Goal: Transaction & Acquisition: Purchase product/service

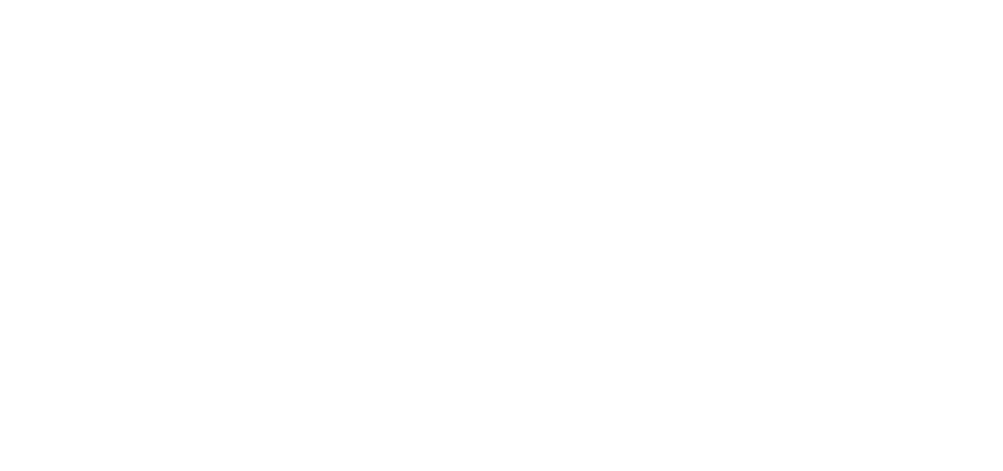
select select "*"
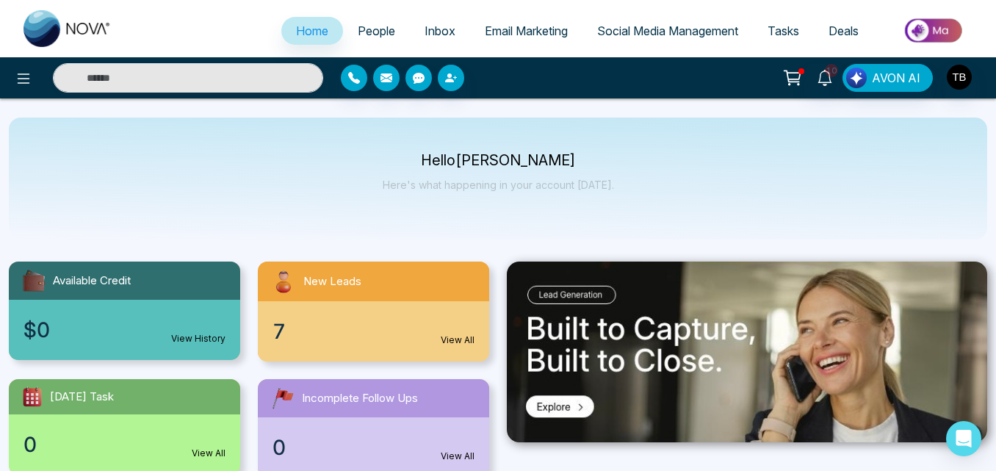
click at [934, 29] on img at bounding box center [934, 30] width 106 height 33
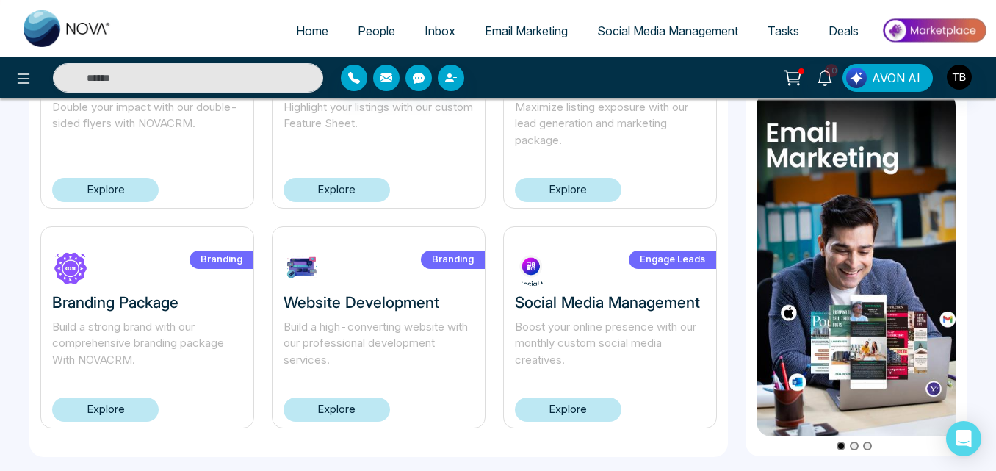
scroll to position [1071, 0]
click at [574, 403] on link "Explore" at bounding box center [568, 409] width 106 height 24
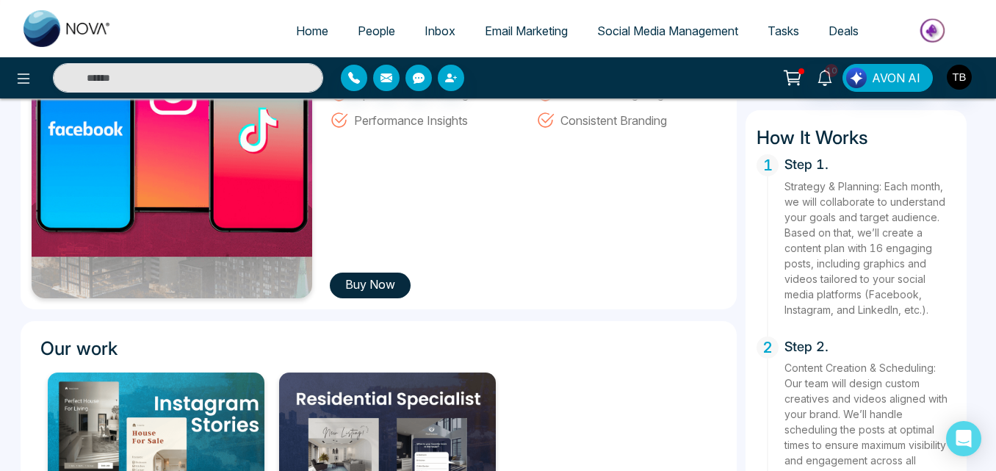
scroll to position [274, 0]
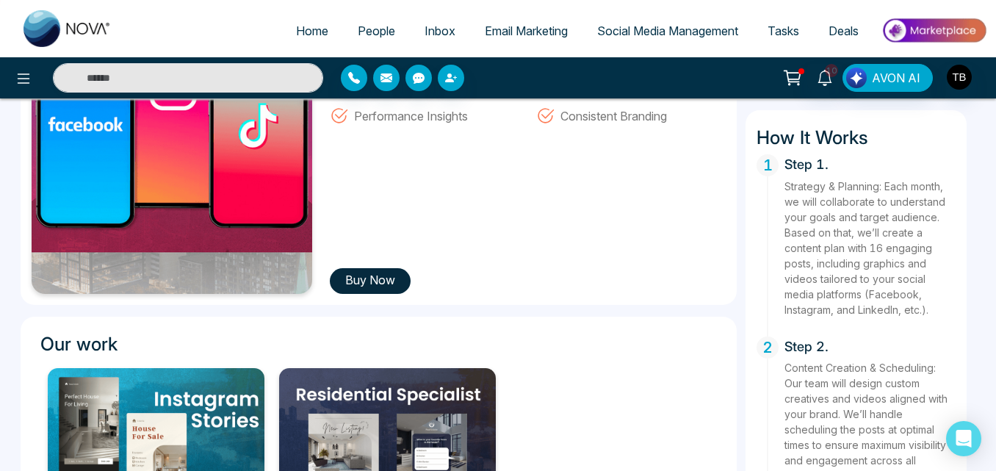
click at [371, 287] on button "Buy Now" at bounding box center [370, 281] width 81 height 26
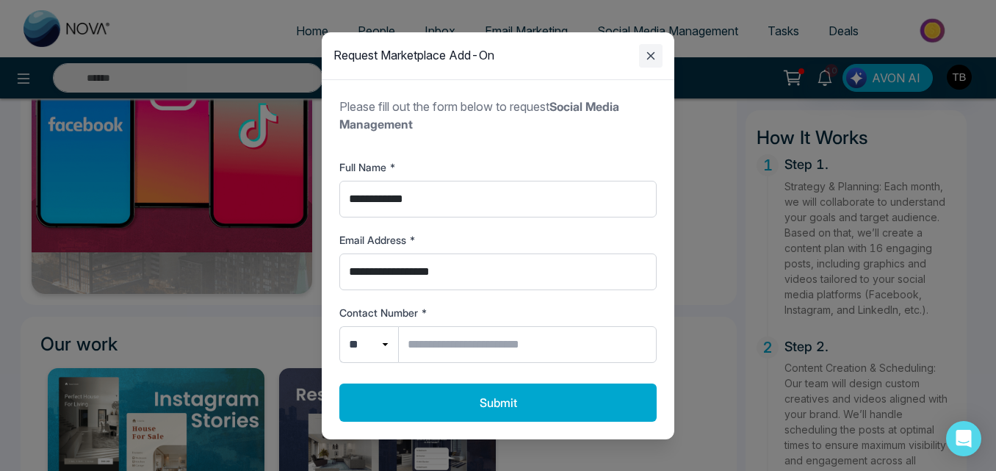
click at [649, 59] on icon "Close modal" at bounding box center [651, 56] width 18 height 18
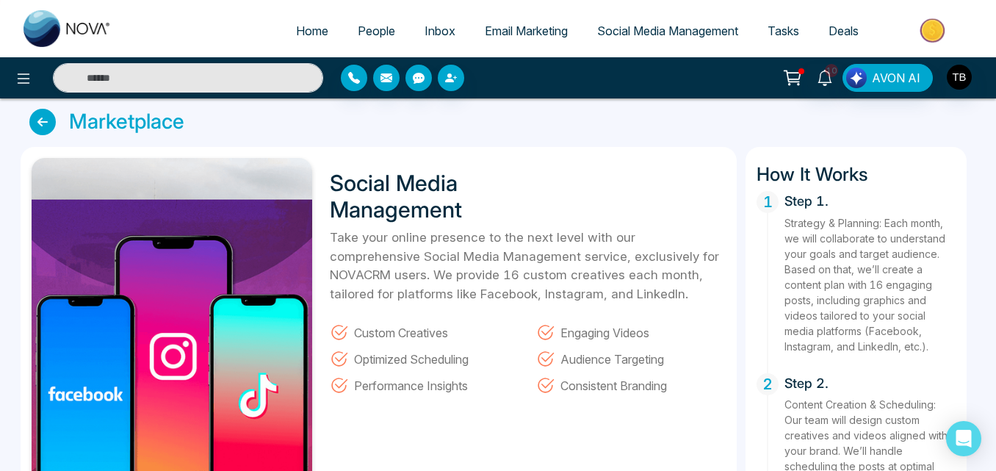
scroll to position [0, 0]
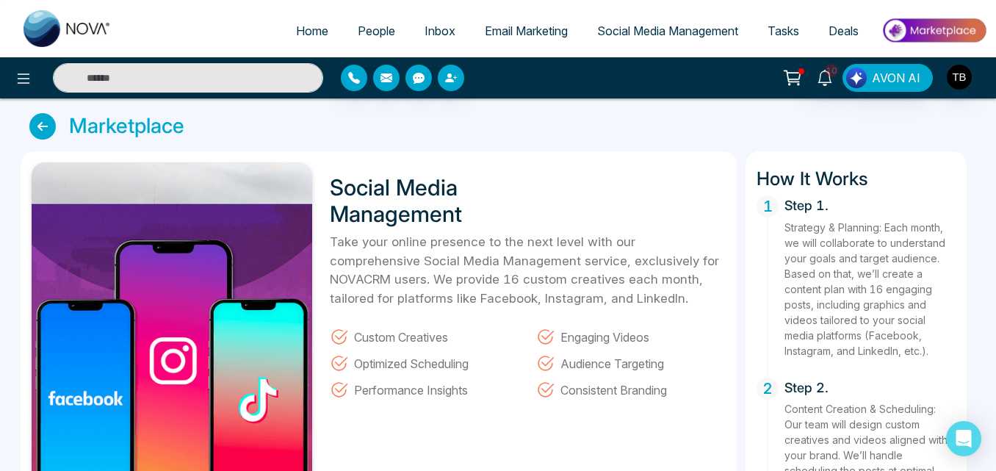
click at [47, 125] on icon at bounding box center [42, 126] width 26 height 26
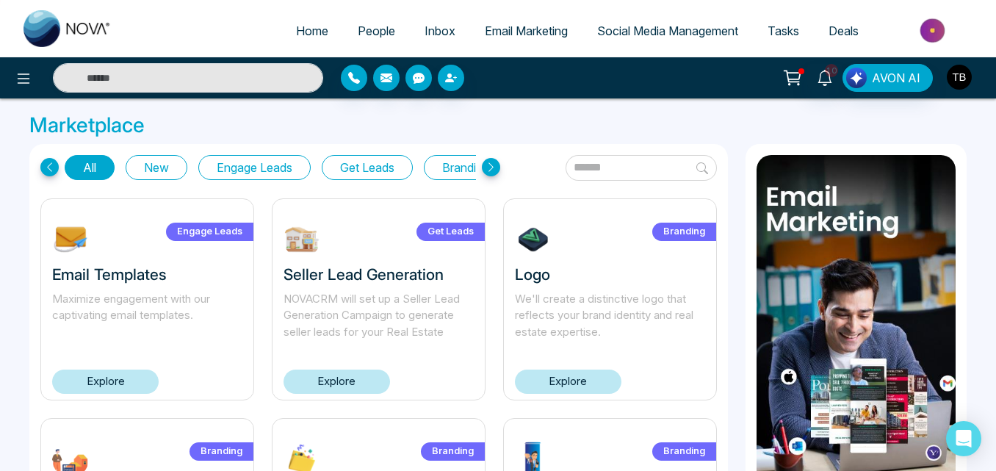
click at [949, 84] on img "button" at bounding box center [959, 77] width 25 height 25
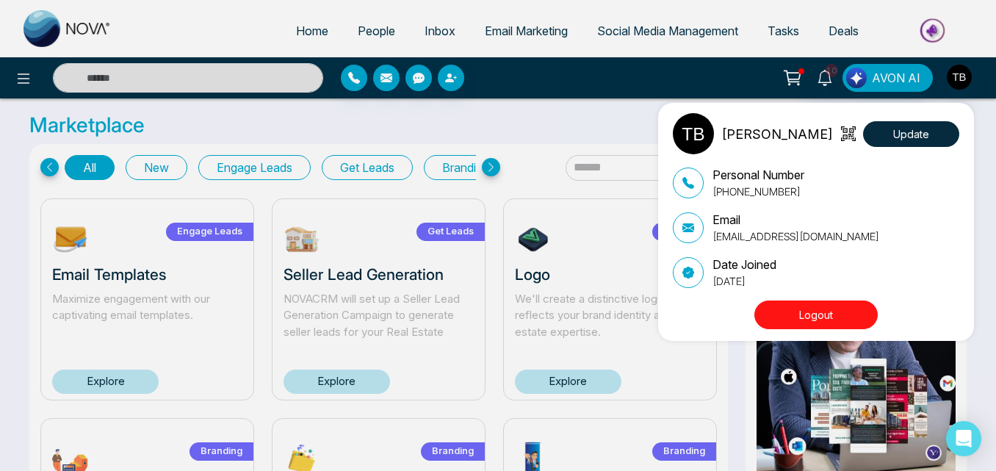
click at [823, 324] on button "Logout" at bounding box center [815, 314] width 123 height 29
